Goal: Task Accomplishment & Management: Manage account settings

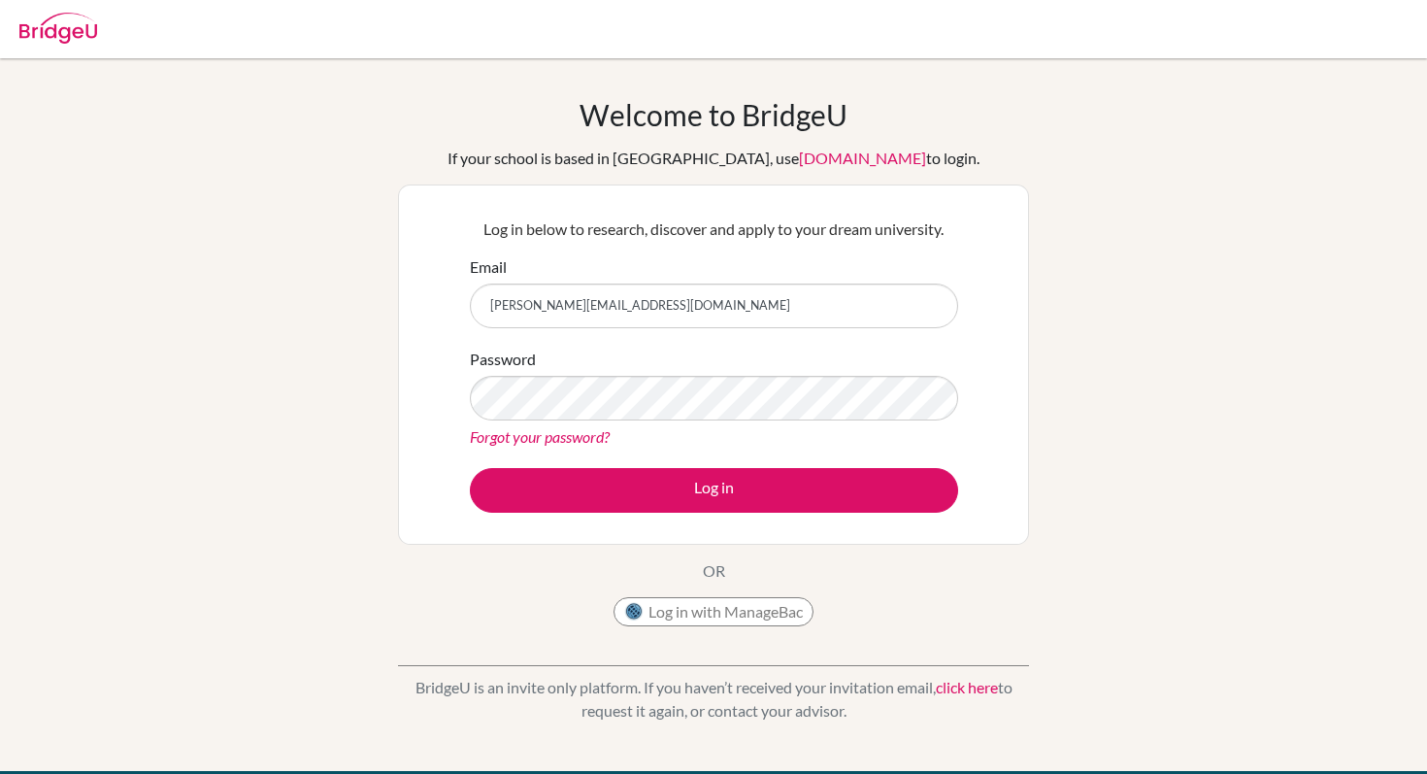
type input "[PERSON_NAME][EMAIL_ADDRESS][DOMAIN_NAME]"
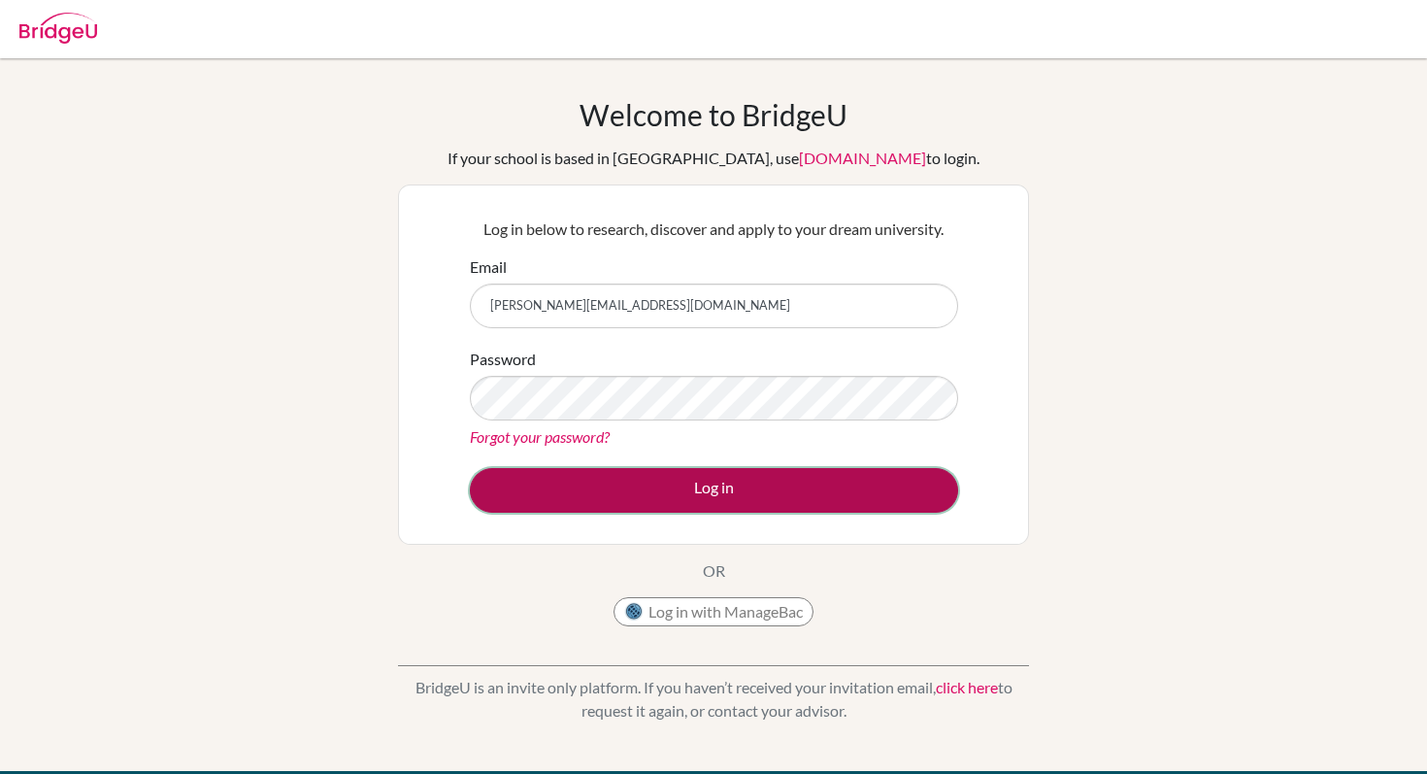
click at [513, 491] on button "Log in" at bounding box center [714, 490] width 488 height 45
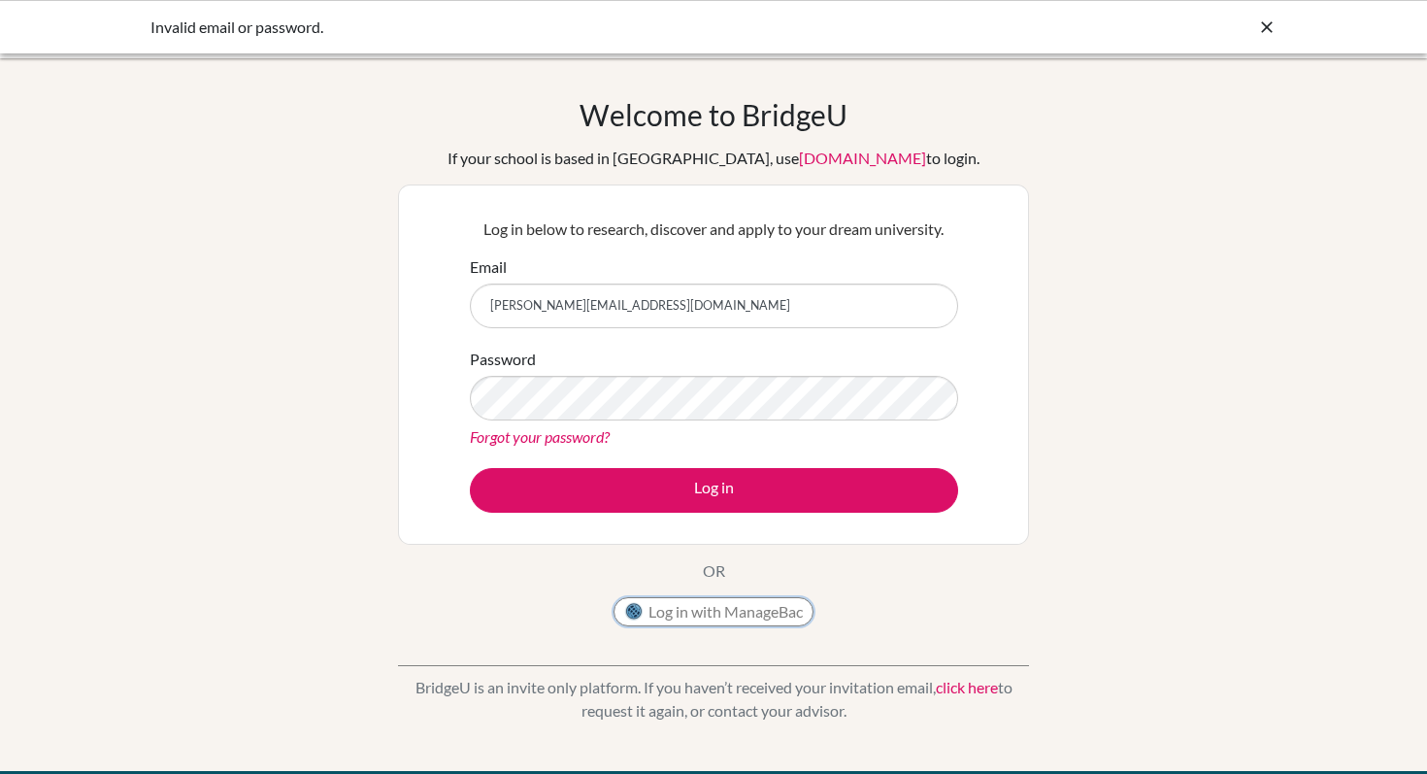
click at [675, 607] on button "Log in with ManageBac" at bounding box center [714, 611] width 200 height 29
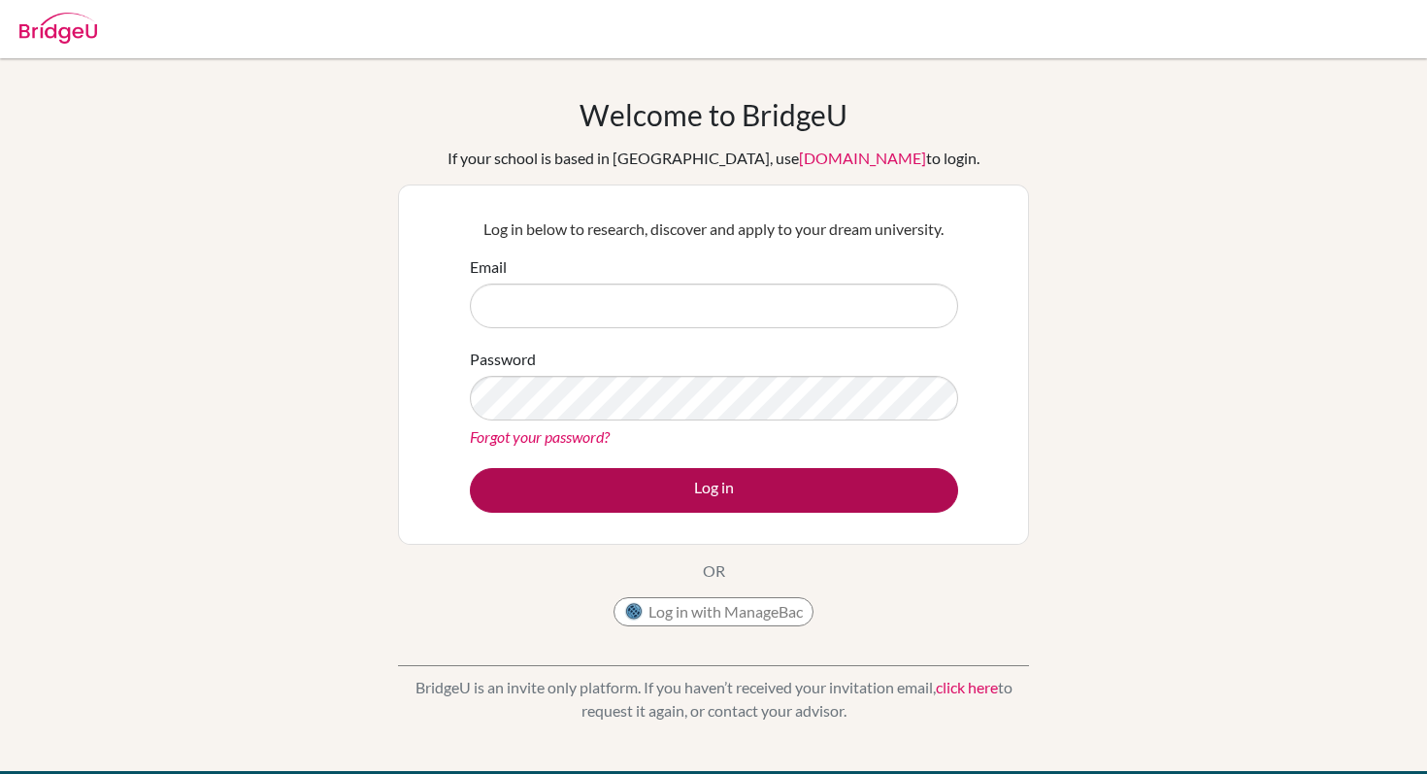
type input "[EMAIL_ADDRESS][DOMAIN_NAME]"
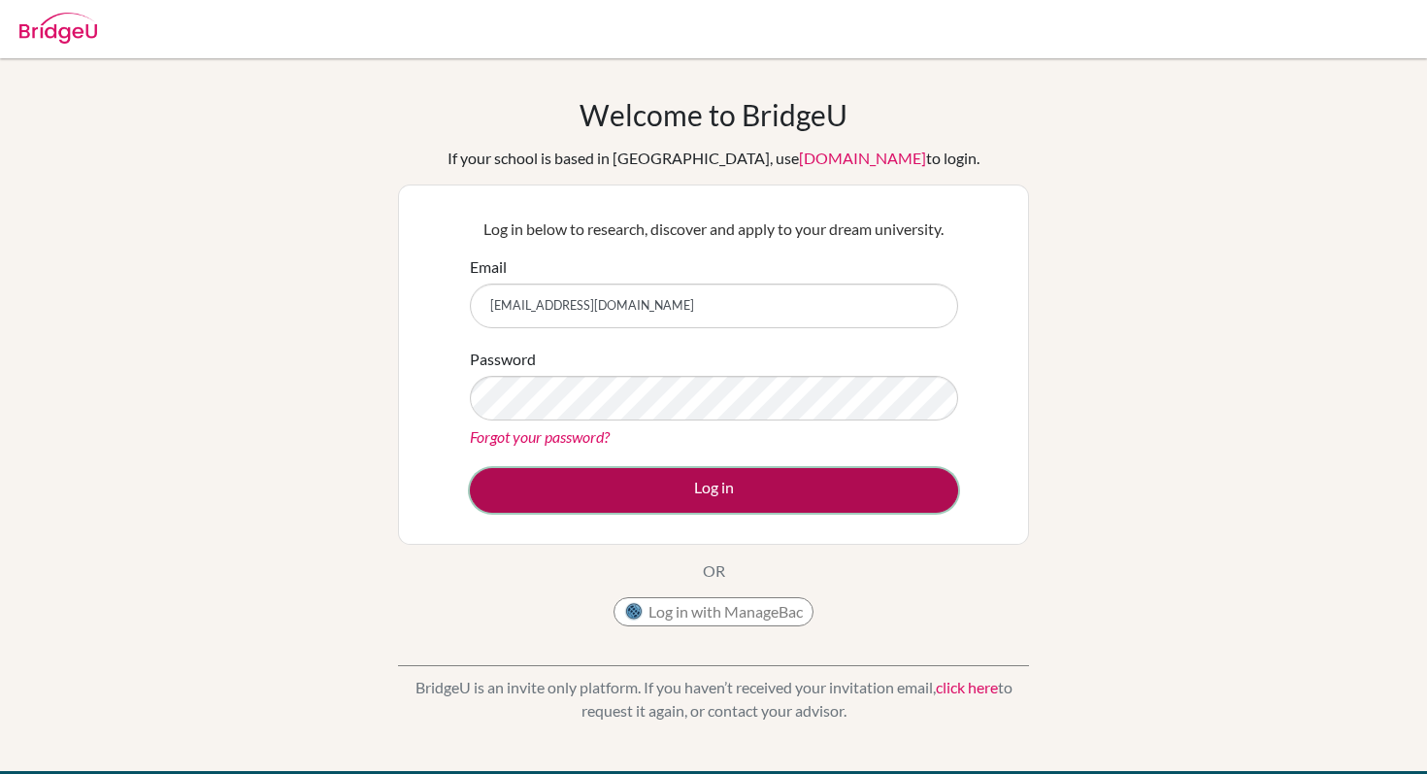
click at [618, 478] on button "Log in" at bounding box center [714, 490] width 488 height 45
